Goal: Find specific page/section: Find specific page/section

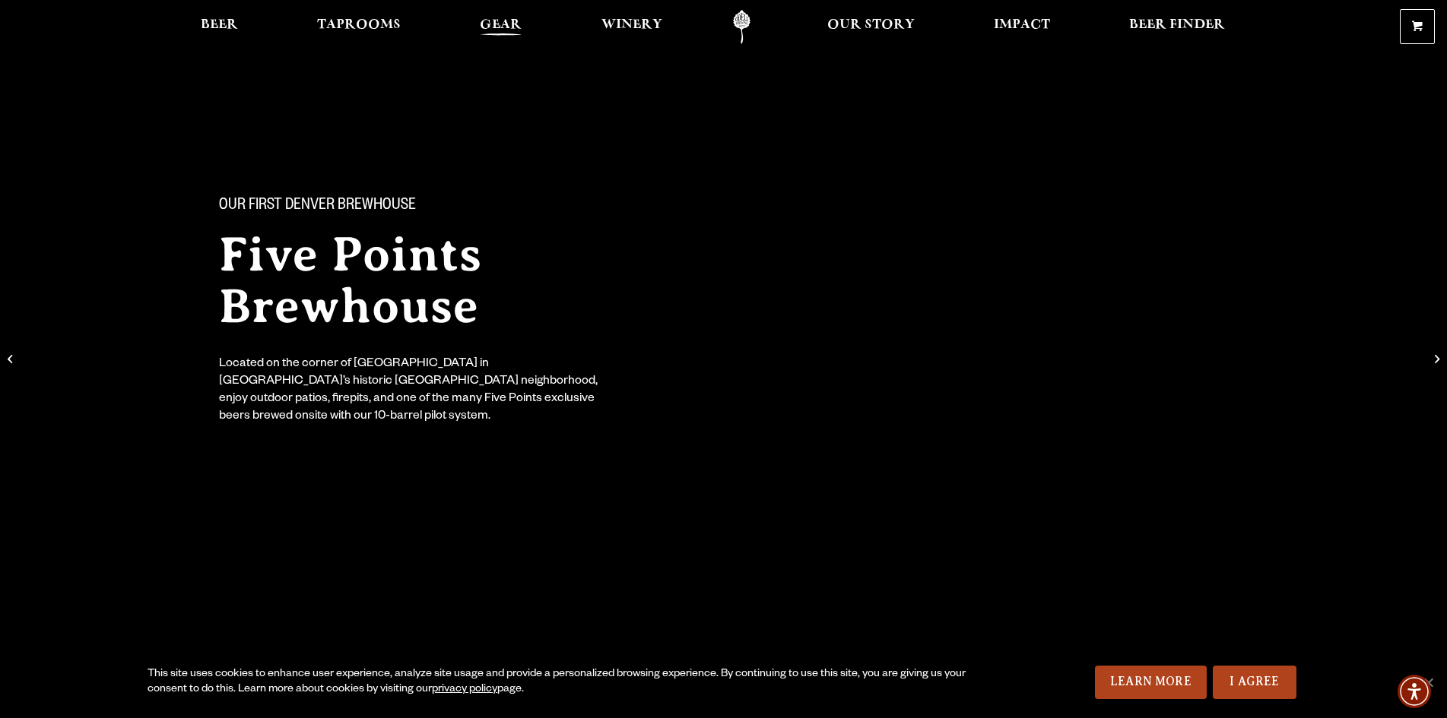
click at [500, 21] on span "Gear" at bounding box center [501, 25] width 42 height 12
click at [625, 26] on span "Winery" at bounding box center [631, 25] width 61 height 12
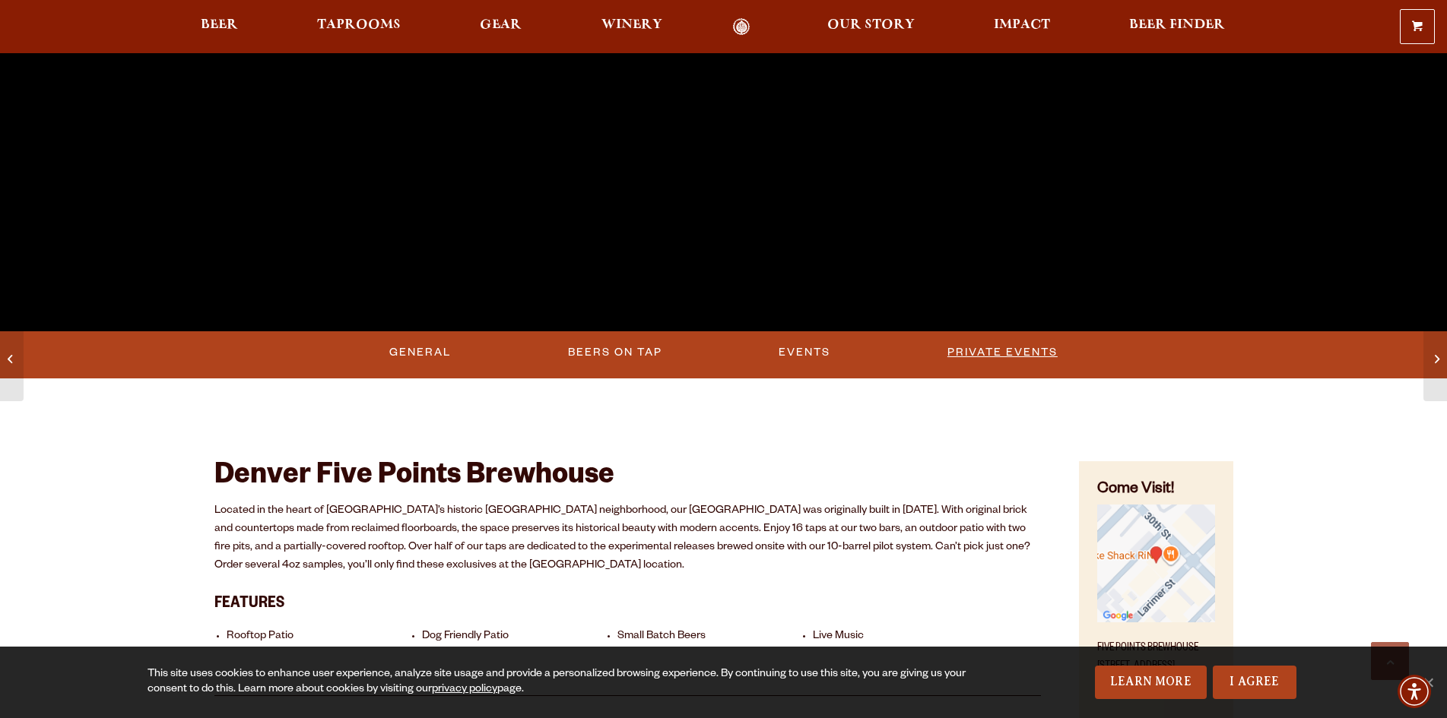
scroll to position [608, 0]
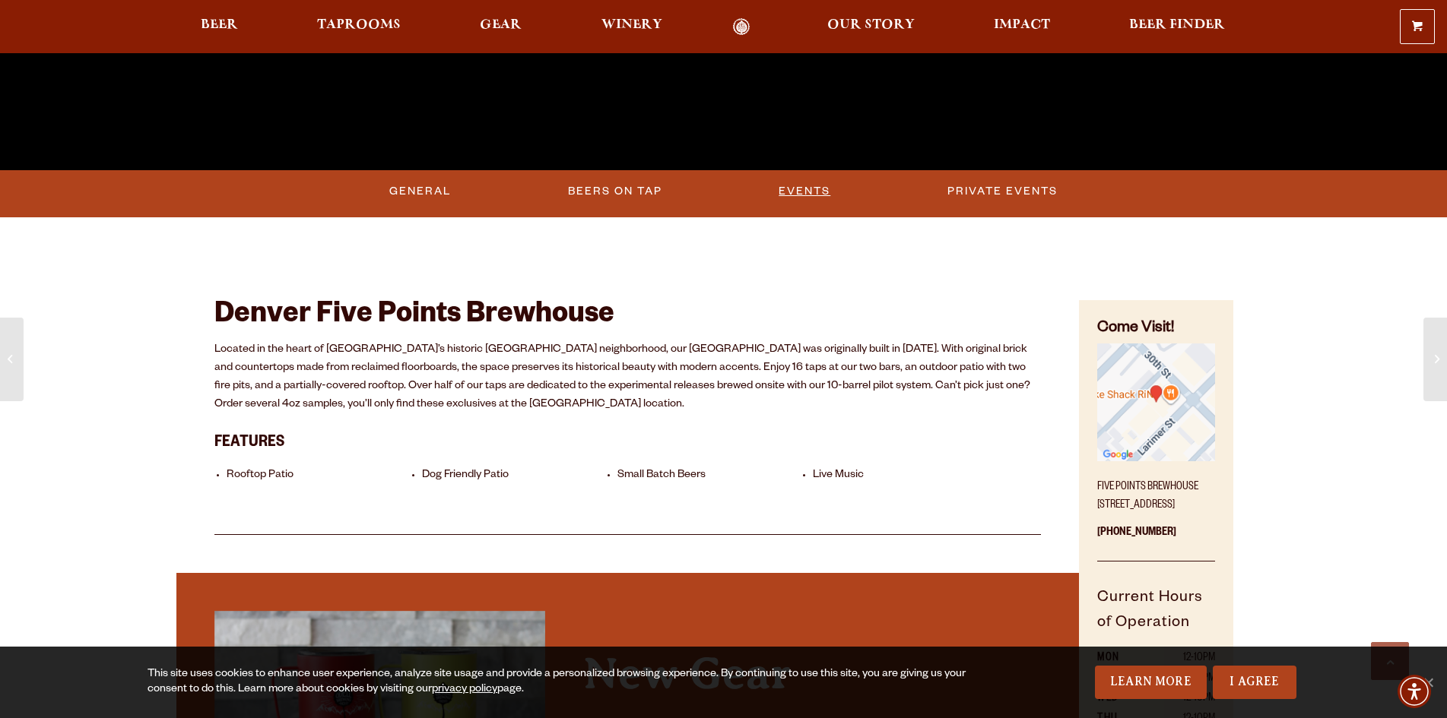
click at [787, 176] on link "Events" at bounding box center [804, 191] width 64 height 35
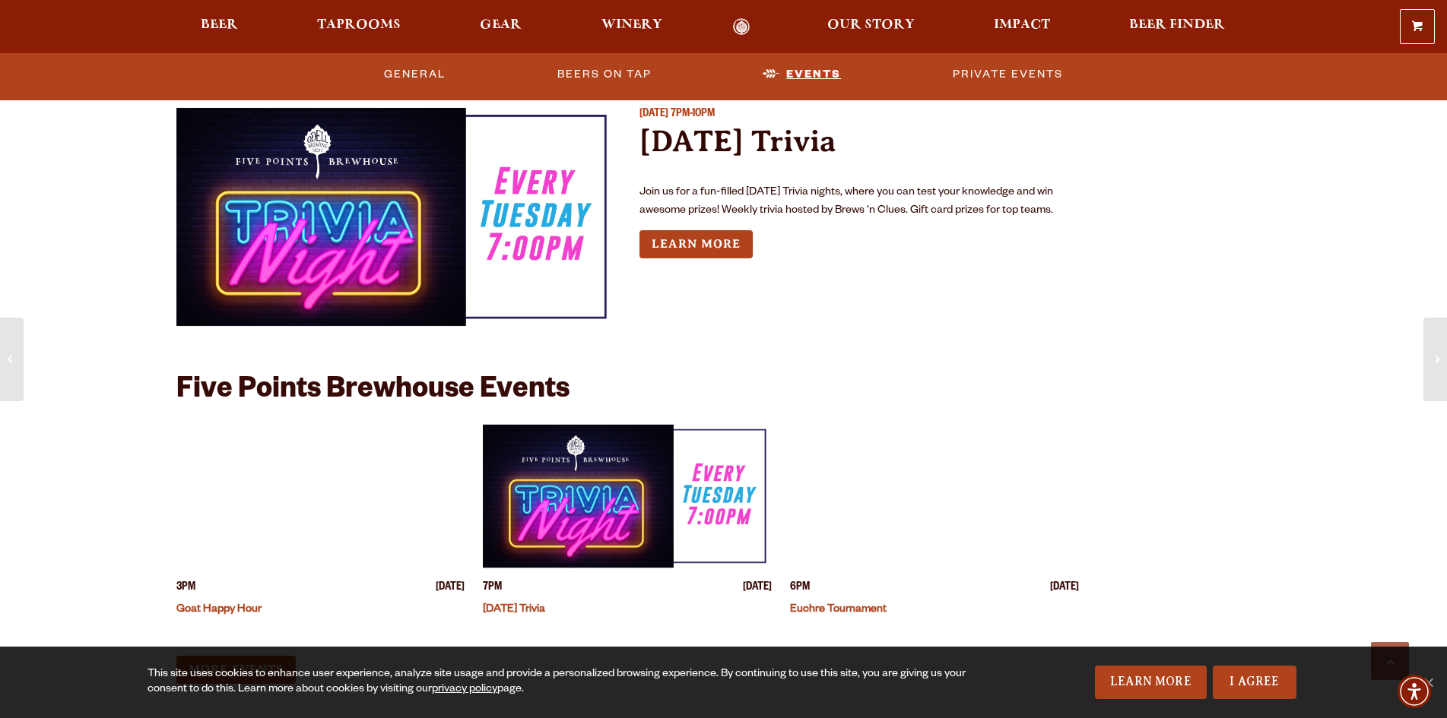
scroll to position [1714, 0]
